Goal: Transaction & Acquisition: Subscribe to service/newsletter

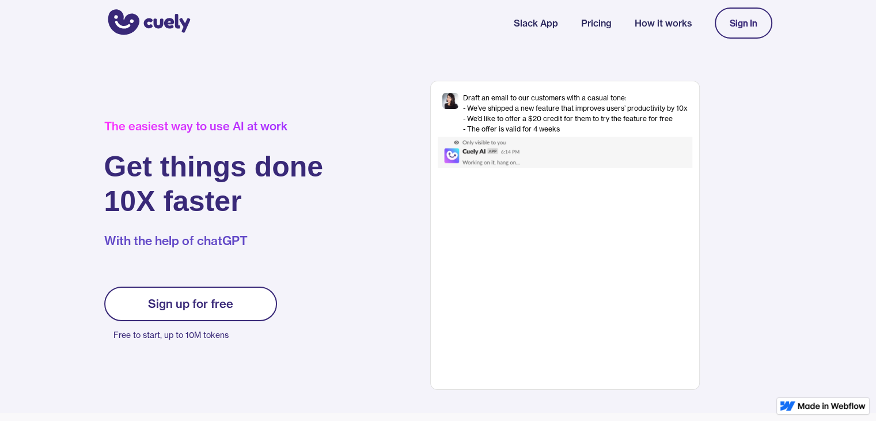
click at [171, 311] on link "Sign up for free" at bounding box center [190, 303] width 173 height 35
click at [171, 309] on div "Sign up for free" at bounding box center [190, 304] width 85 height 14
click at [747, 25] on div "Sign In" at bounding box center [744, 23] width 28 height 10
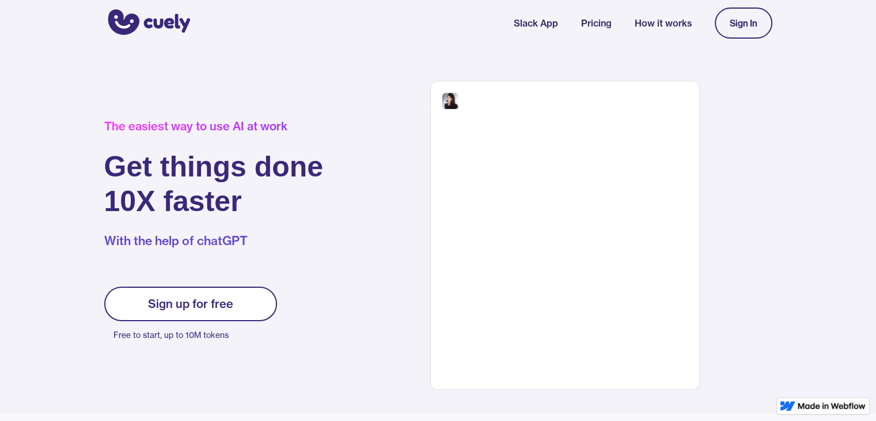
click at [747, 25] on div "Sign In" at bounding box center [744, 23] width 28 height 10
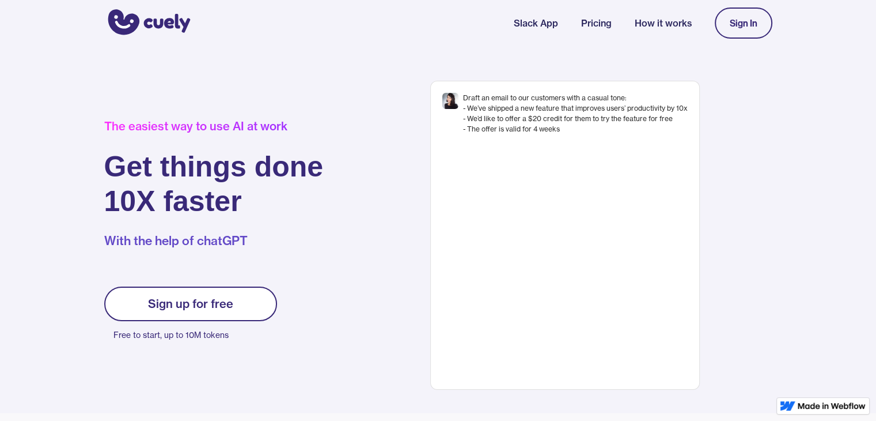
drag, startPoint x: 0, startPoint y: 0, endPoint x: 747, endPoint y: 25, distance: 747.6
click at [747, 25] on div "Sign In" at bounding box center [744, 23] width 28 height 10
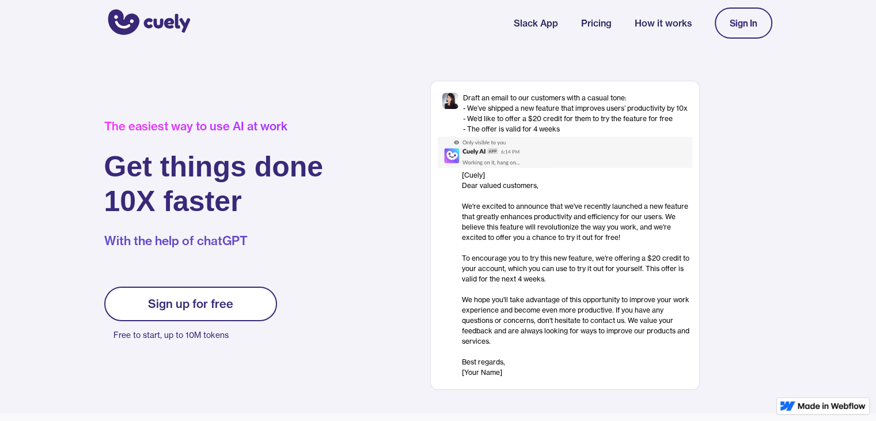
click at [205, 302] on div "Sign up for free" at bounding box center [190, 304] width 85 height 14
click at [194, 287] on link "Sign up for free" at bounding box center [190, 303] width 173 height 35
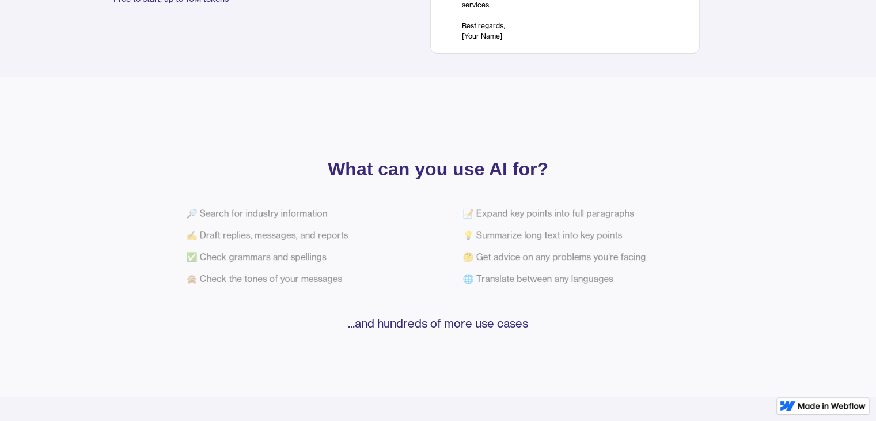
scroll to position [368, 0]
